Goal: Information Seeking & Learning: Learn about a topic

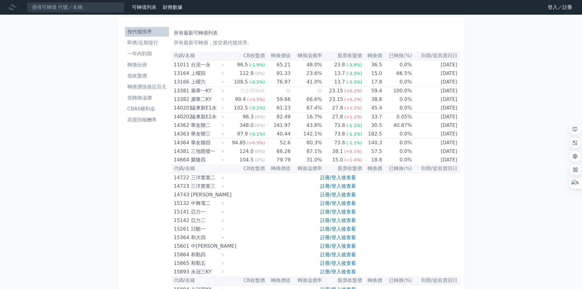
click at [154, 119] on li "高賣回報酬率" at bounding box center [147, 119] width 44 height 7
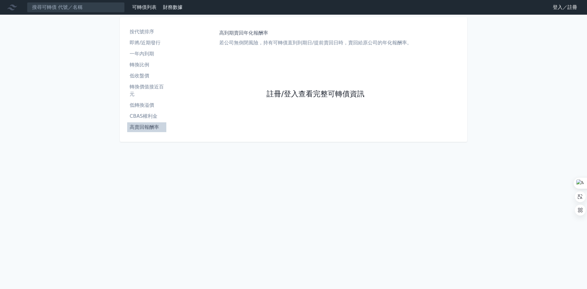
click at [319, 93] on link "註冊/登入查看完整可轉債資訊" at bounding box center [316, 94] width 98 height 10
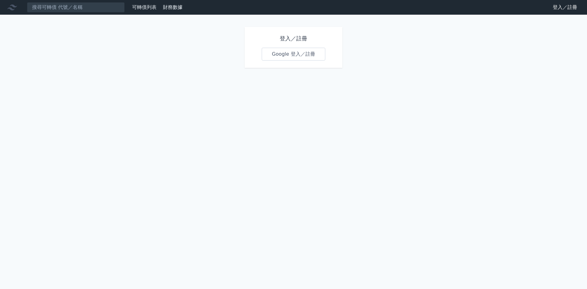
click at [288, 52] on link "Google 登入／註冊" at bounding box center [294, 54] width 64 height 13
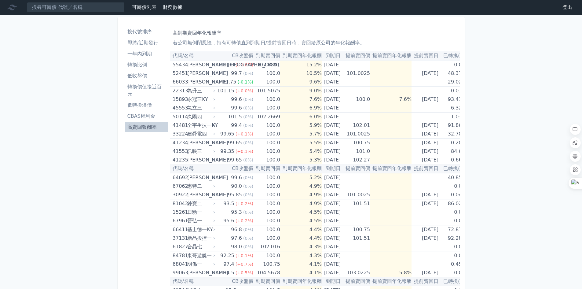
click at [402, 54] on th "提前賣回年化報酬" at bounding box center [391, 55] width 42 height 9
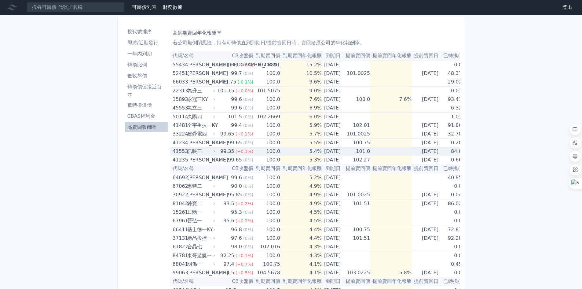
click at [201, 148] on div "訊映三" at bounding box center [200, 151] width 27 height 9
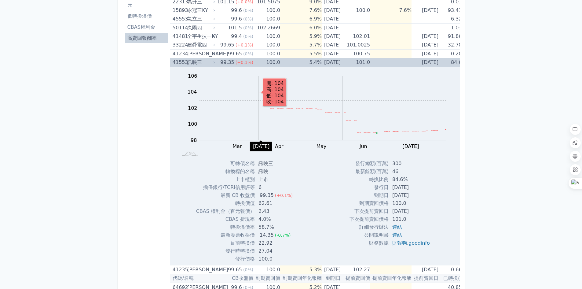
scroll to position [92, 0]
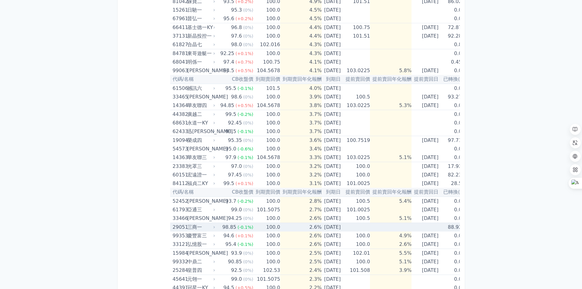
scroll to position [428, 0]
